Goal: Check status

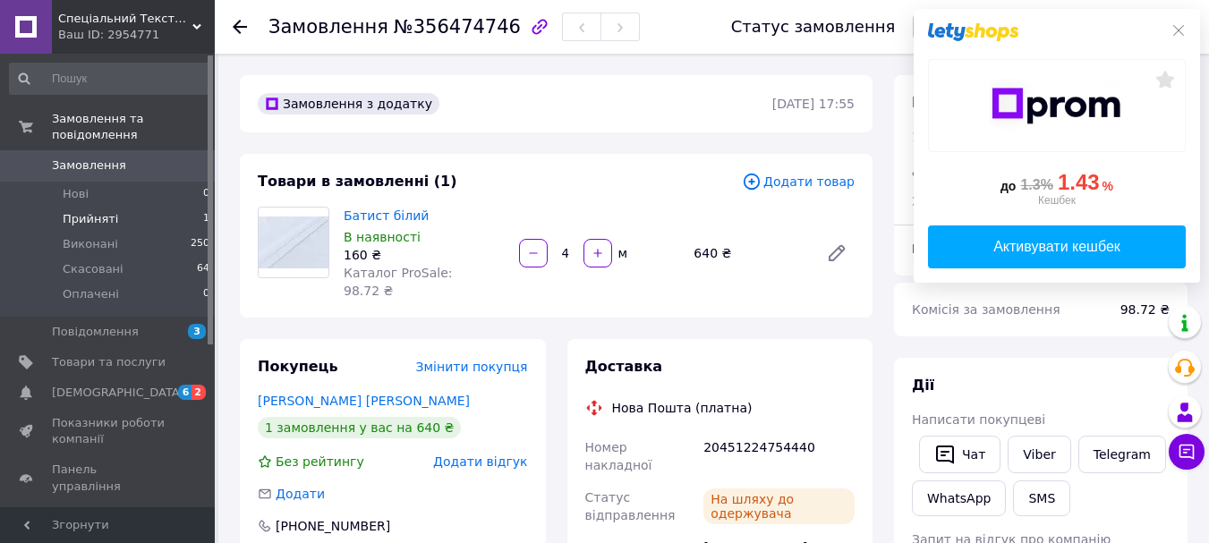
click at [111, 211] on span "Прийняті" at bounding box center [90, 219] width 55 height 16
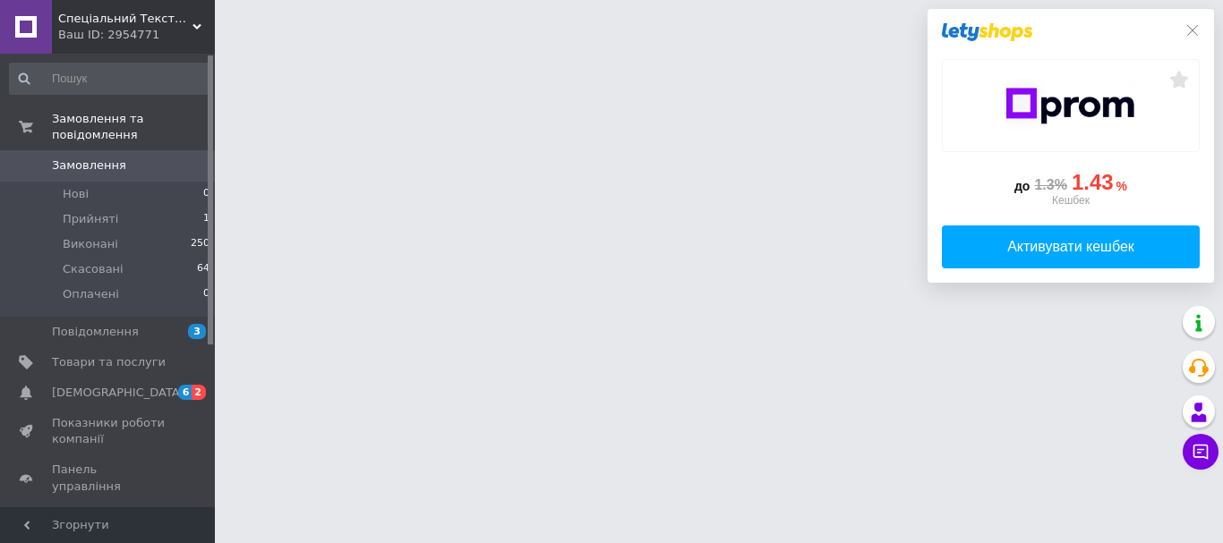
click at [1195, 30] on div "до 1.3% 1.43 % Кешбек Активувати кешбек" at bounding box center [1070, 146] width 286 height 274
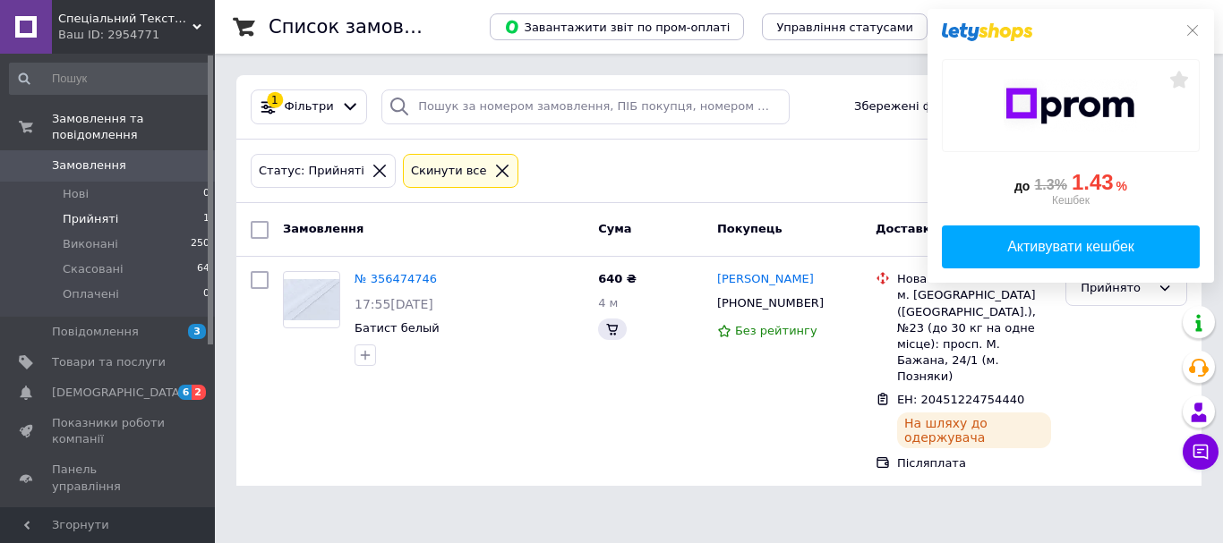
click at [1179, 33] on div at bounding box center [1071, 32] width 258 height 18
click at [1192, 23] on icon at bounding box center [1192, 30] width 14 height 14
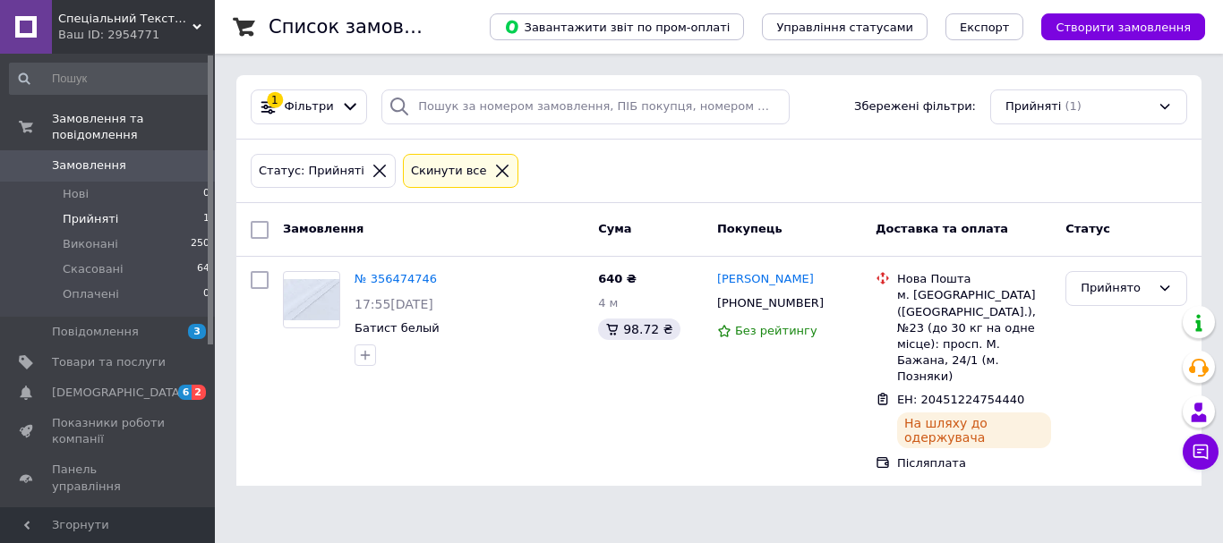
click at [115, 207] on li "Прийняті 1" at bounding box center [110, 219] width 220 height 25
click at [105, 211] on span "Прийняті" at bounding box center [90, 219] width 55 height 16
click at [1167, 286] on icon at bounding box center [1164, 288] width 14 height 14
